Goal: Information Seeking & Learning: Learn about a topic

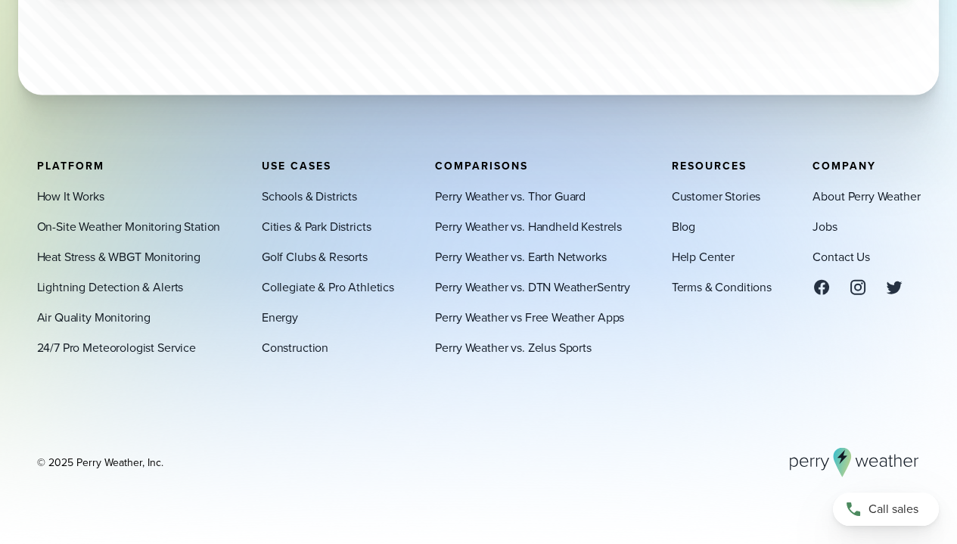
scroll to position [5166, 0]
click at [853, 254] on link "Contact Us" at bounding box center [841, 256] width 57 height 18
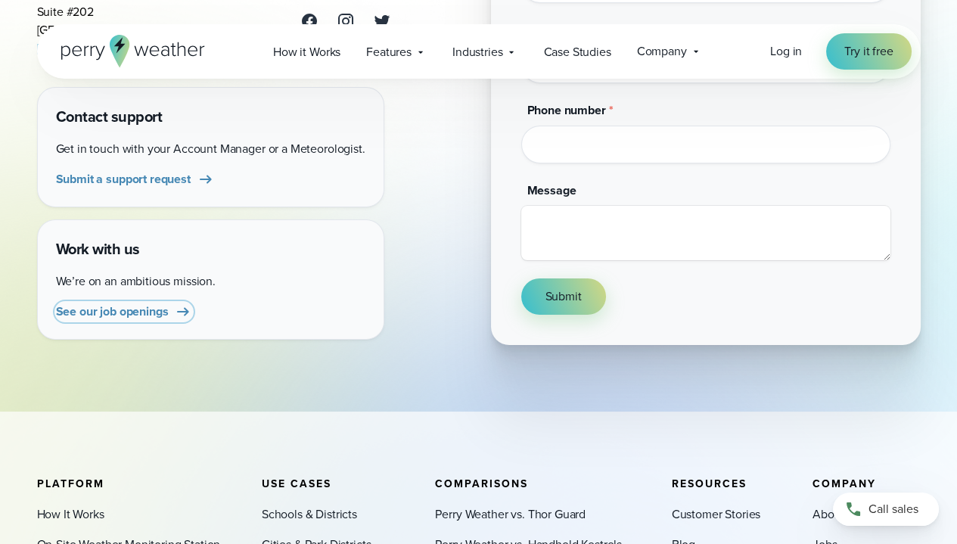
click at [123, 307] on span "See our job openings" at bounding box center [112, 312] width 113 height 18
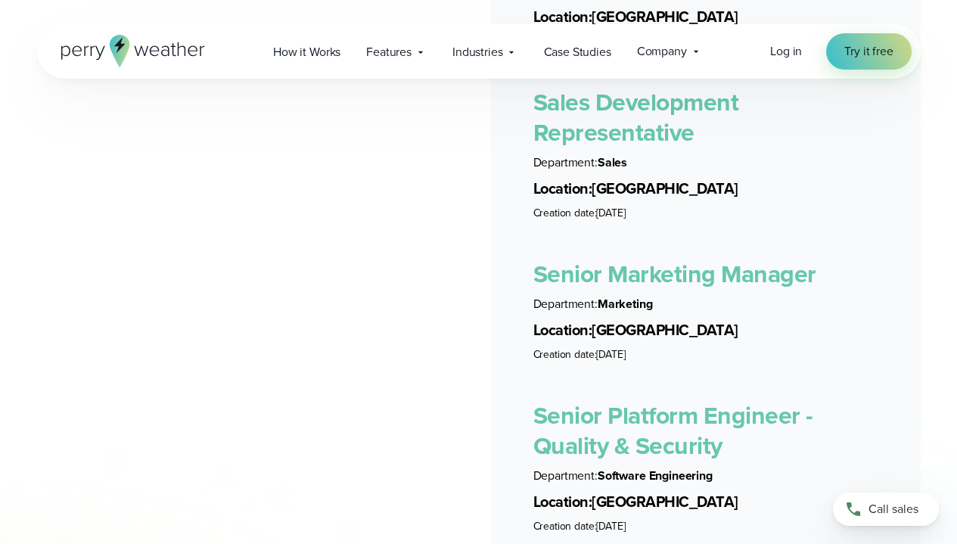
scroll to position [3077, 0]
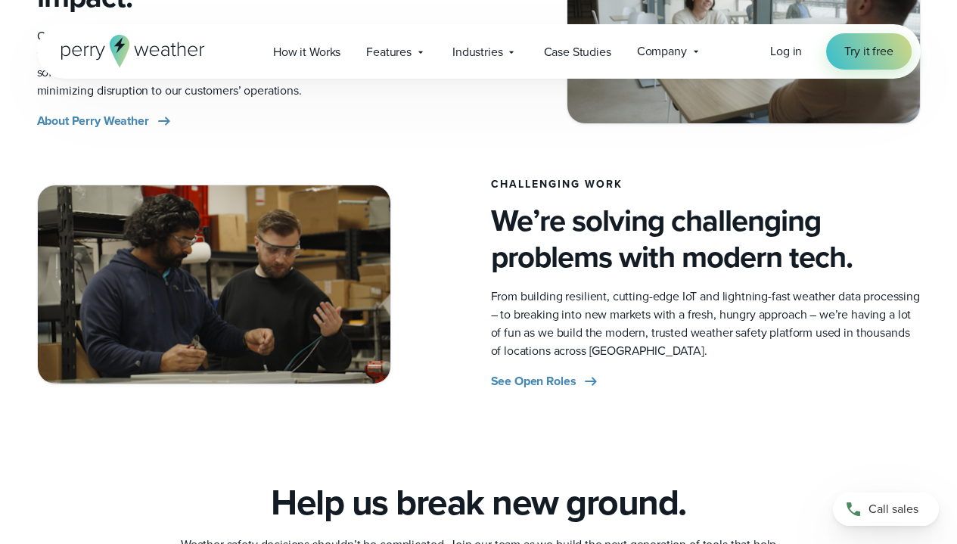
scroll to position [674, 0]
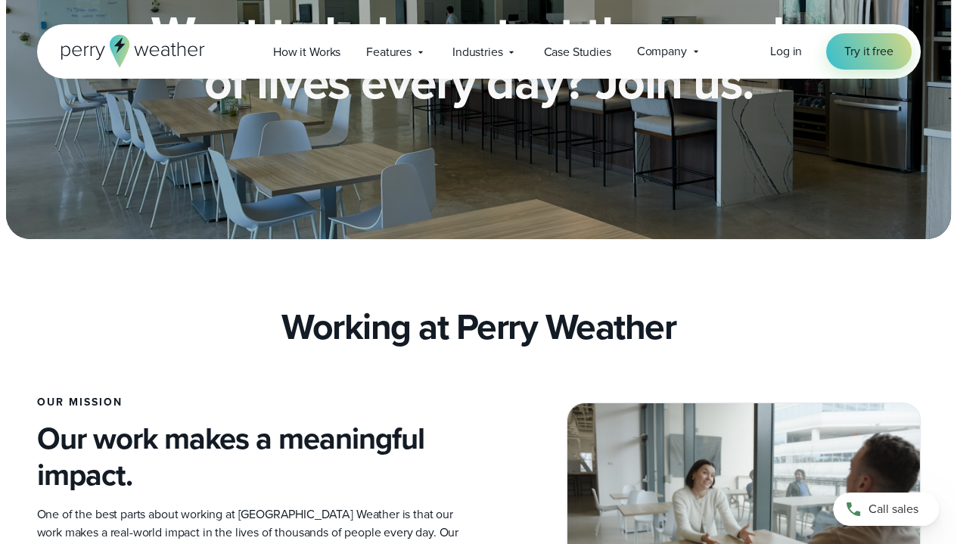
scroll to position [0, 0]
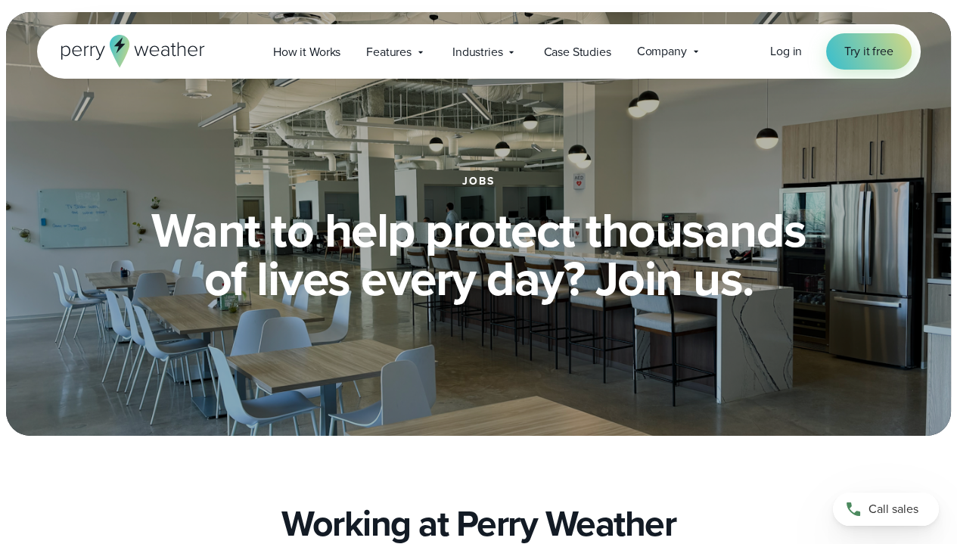
click at [102, 43] on icon at bounding box center [133, 51] width 144 height 33
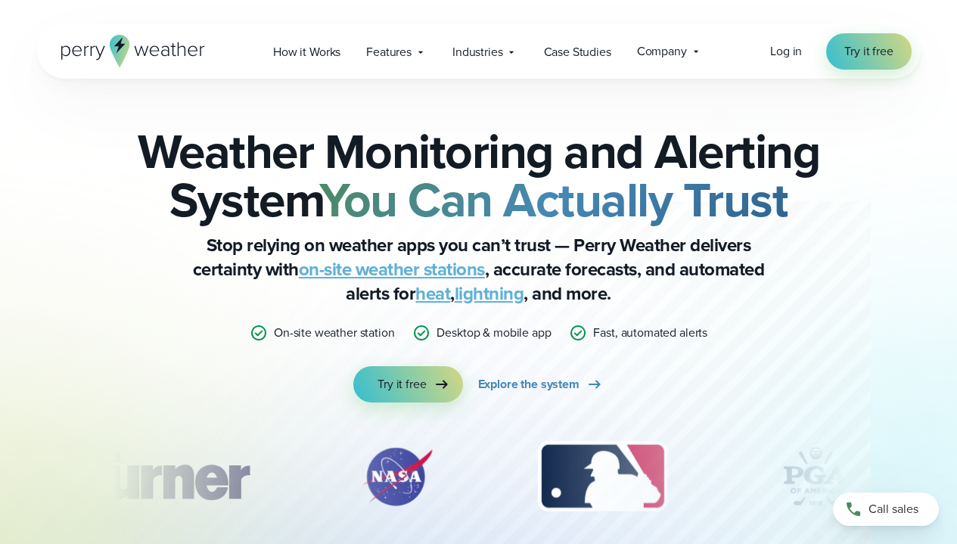
click at [678, 54] on span "Company" at bounding box center [662, 51] width 50 height 18
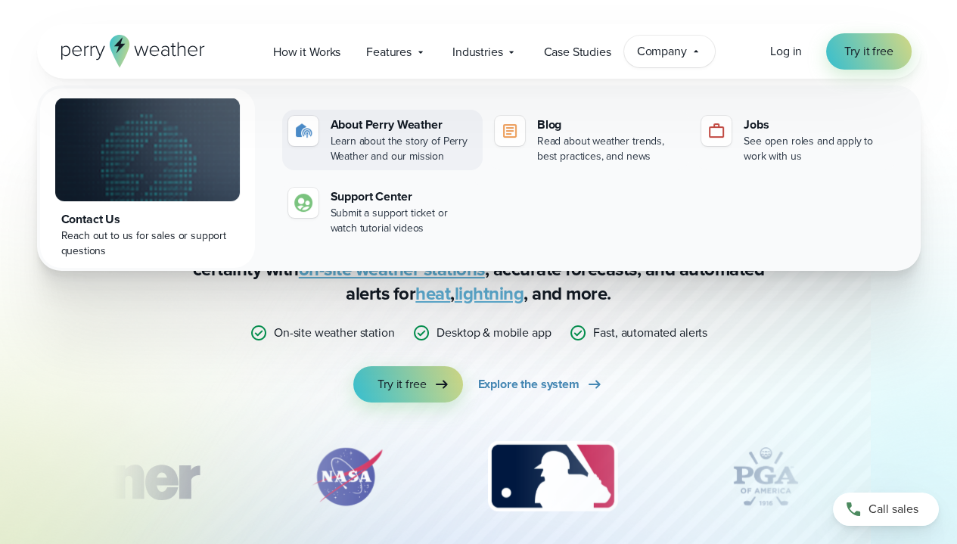
click at [424, 146] on div "Learn about the story of Perry Weather and our mission" at bounding box center [404, 149] width 146 height 30
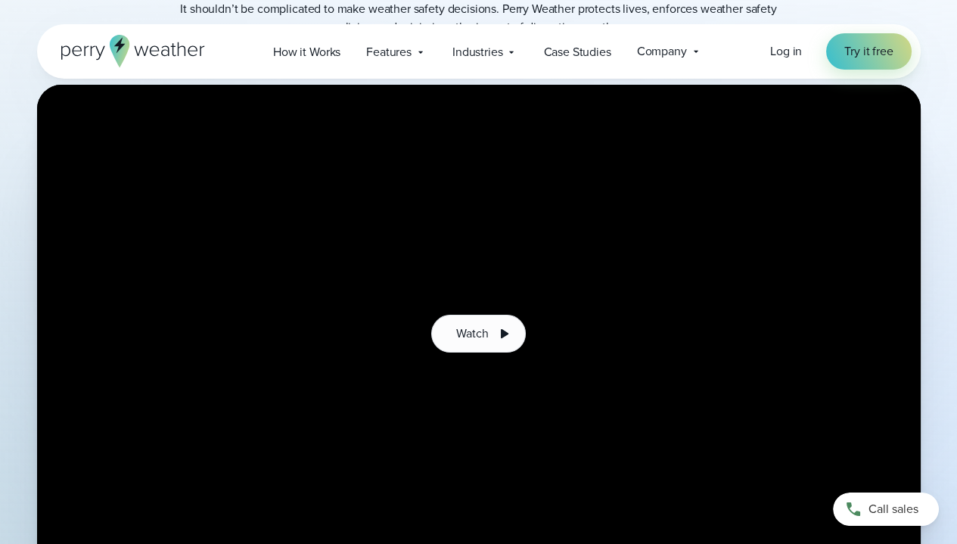
scroll to position [337, 0]
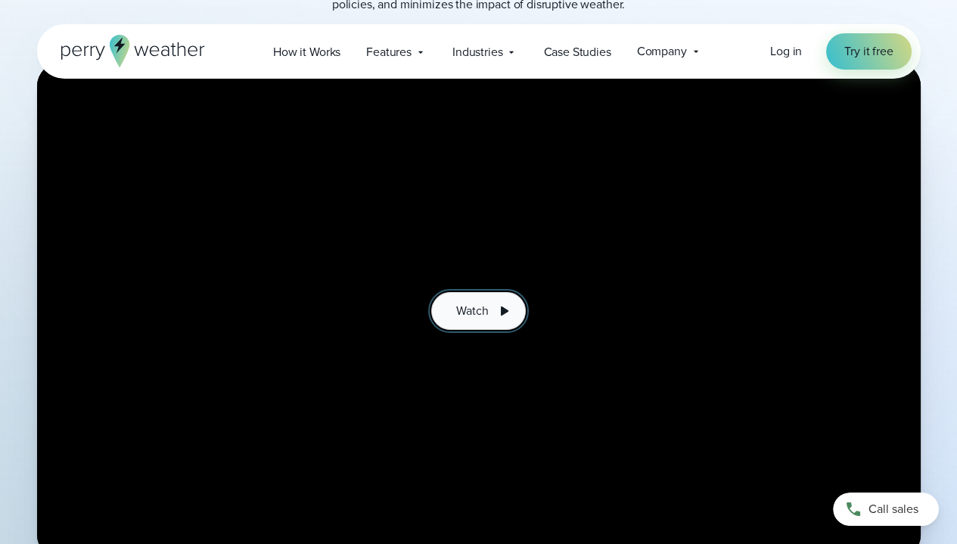
click at [483, 313] on span "Watch" at bounding box center [472, 311] width 32 height 18
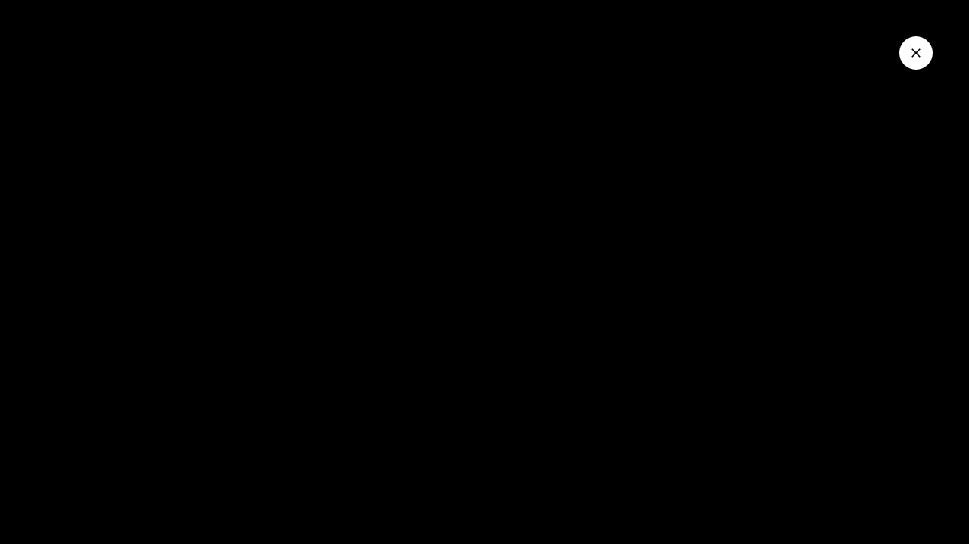
click at [909, 49] on icon "Close Video" at bounding box center [915, 52] width 15 height 15
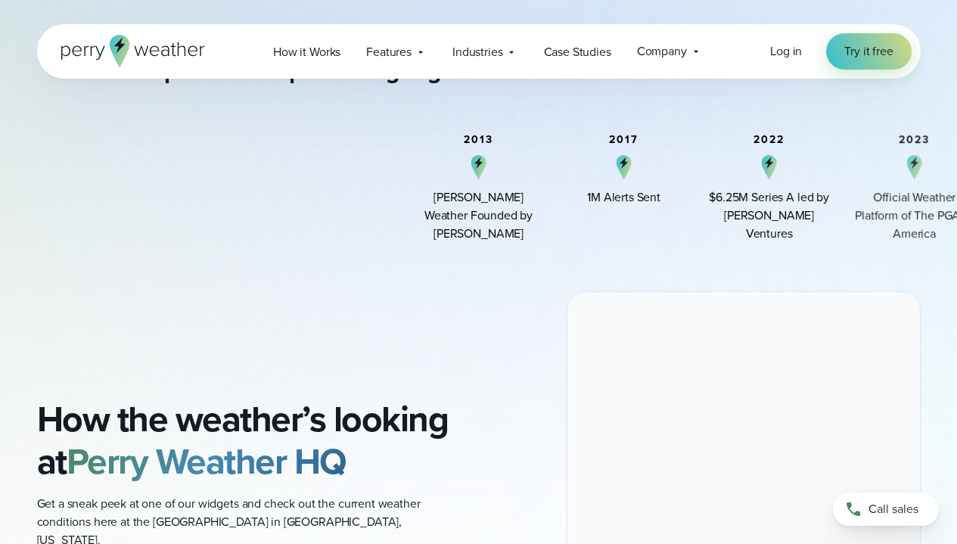
scroll to position [0, 0]
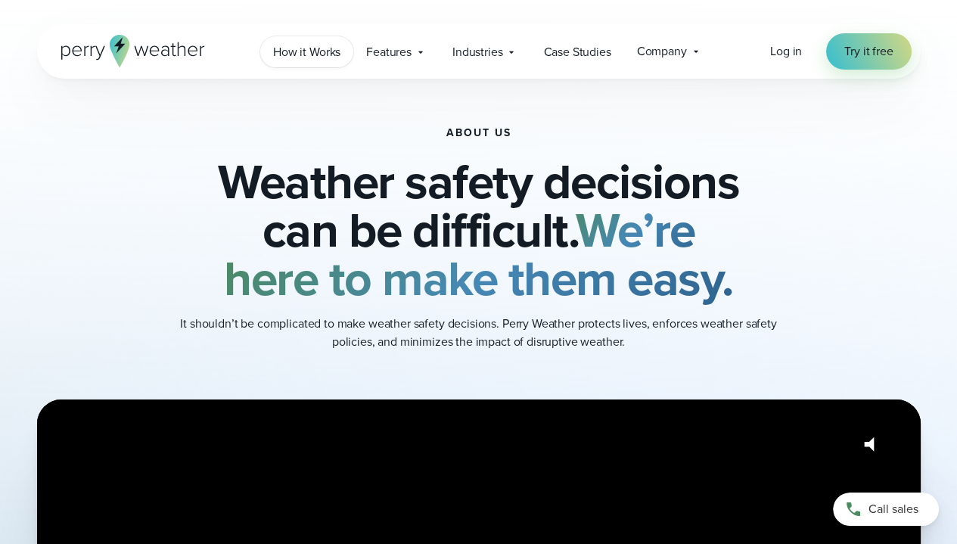
click at [333, 53] on span "How it Works" at bounding box center [306, 52] width 67 height 18
